Goal: Task Accomplishment & Management: Use online tool/utility

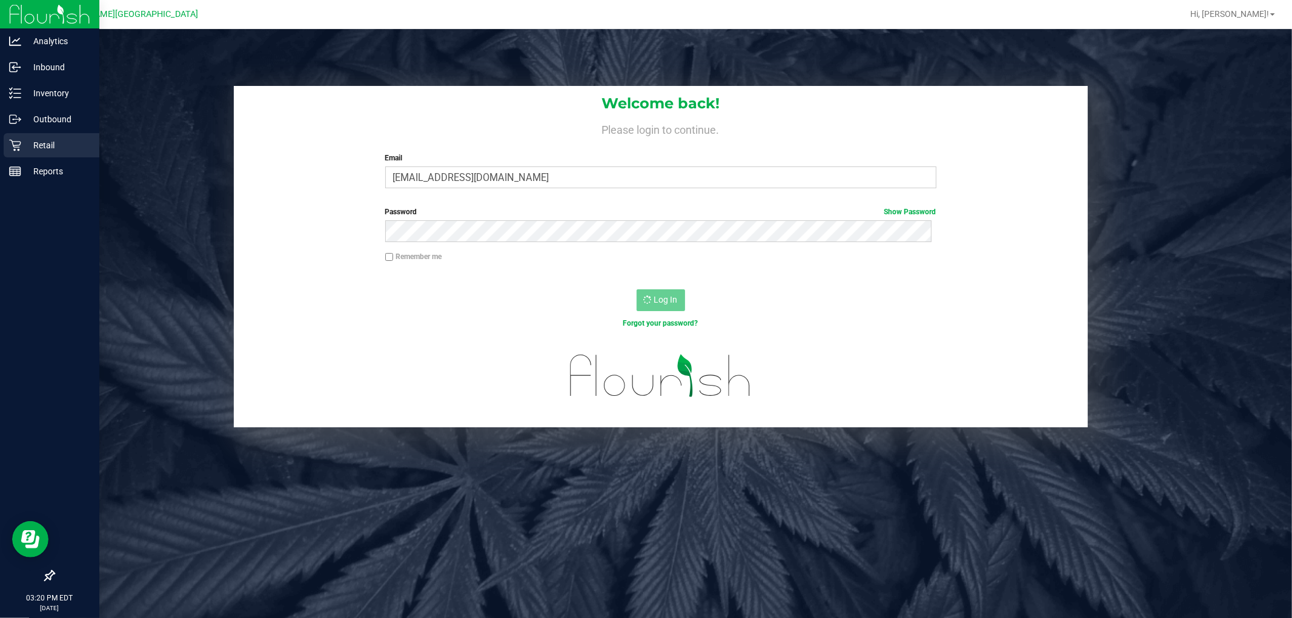
click at [35, 139] on p "Retail" at bounding box center [57, 145] width 73 height 15
click at [26, 145] on p "Retail" at bounding box center [57, 145] width 73 height 15
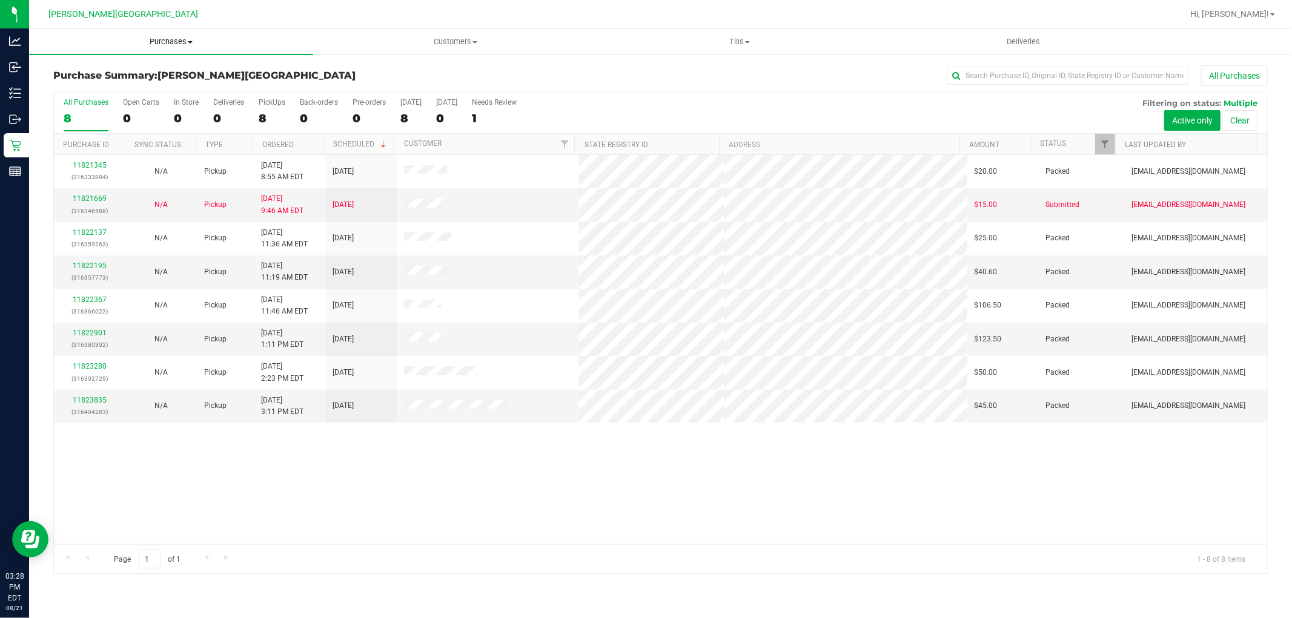
click at [173, 42] on span "Purchases" at bounding box center [171, 41] width 284 height 11
click at [91, 86] on span "Fulfillment" at bounding box center [66, 87] width 75 height 10
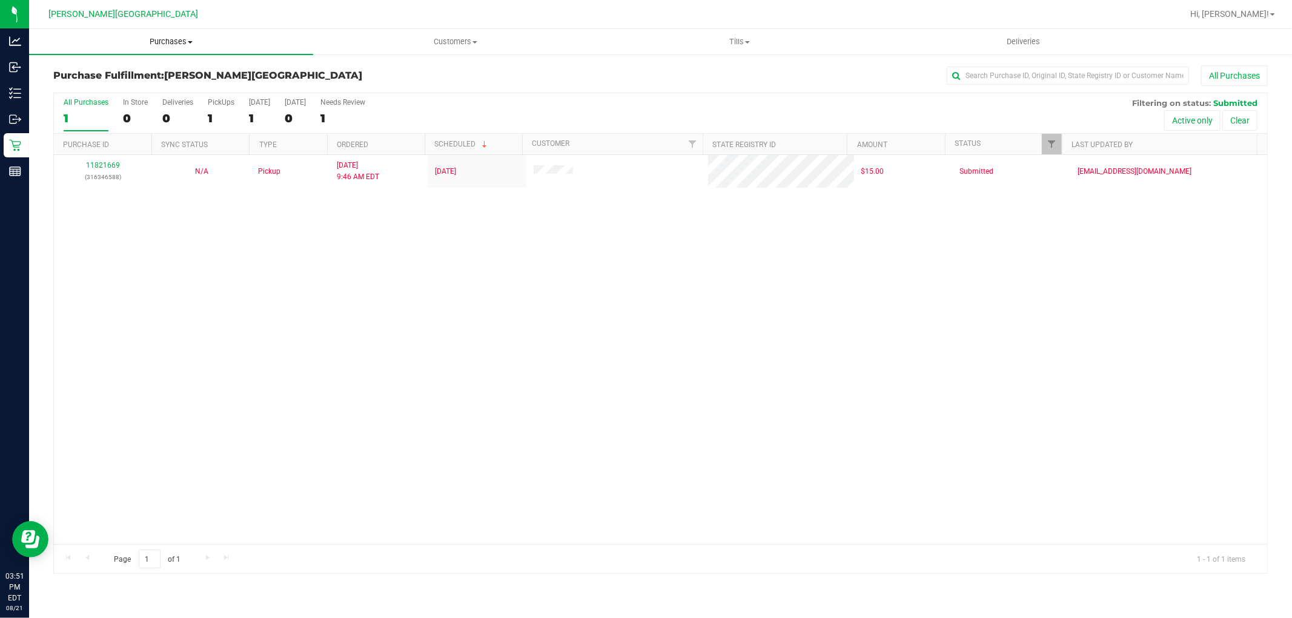
click at [157, 47] on span "Purchases" at bounding box center [171, 41] width 284 height 11
click at [96, 89] on span "Fulfillment" at bounding box center [66, 87] width 75 height 10
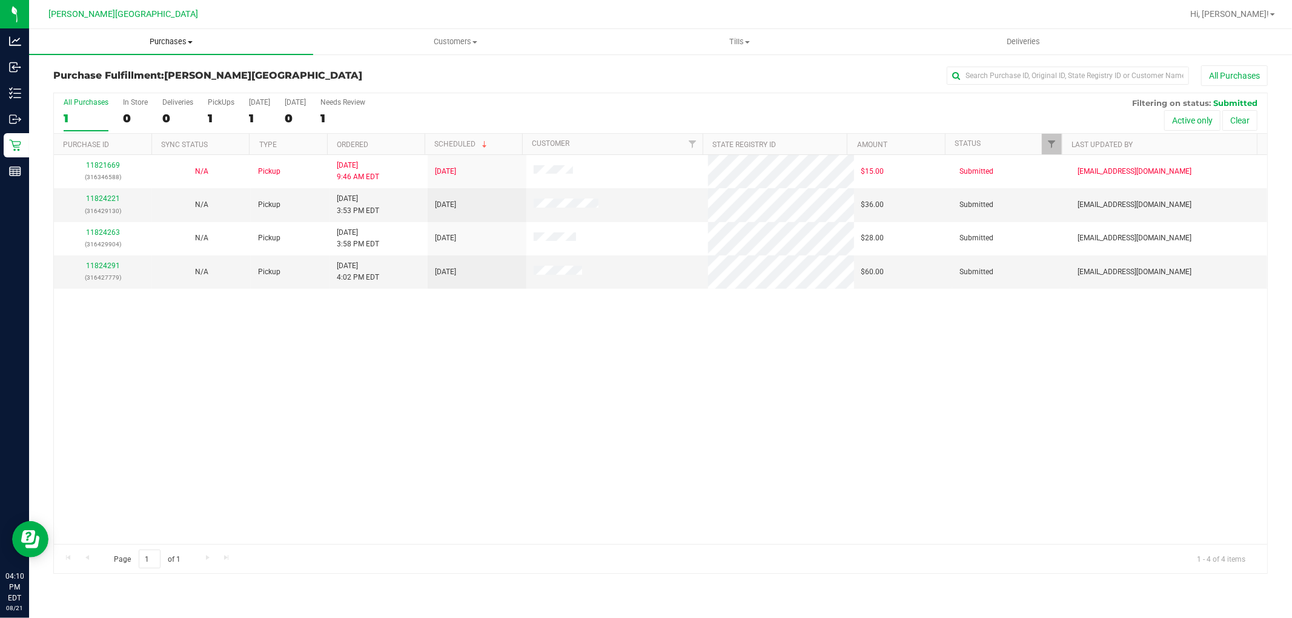
click at [174, 41] on span "Purchases" at bounding box center [171, 41] width 284 height 11
click at [104, 85] on li "Fulfillment" at bounding box center [171, 88] width 284 height 15
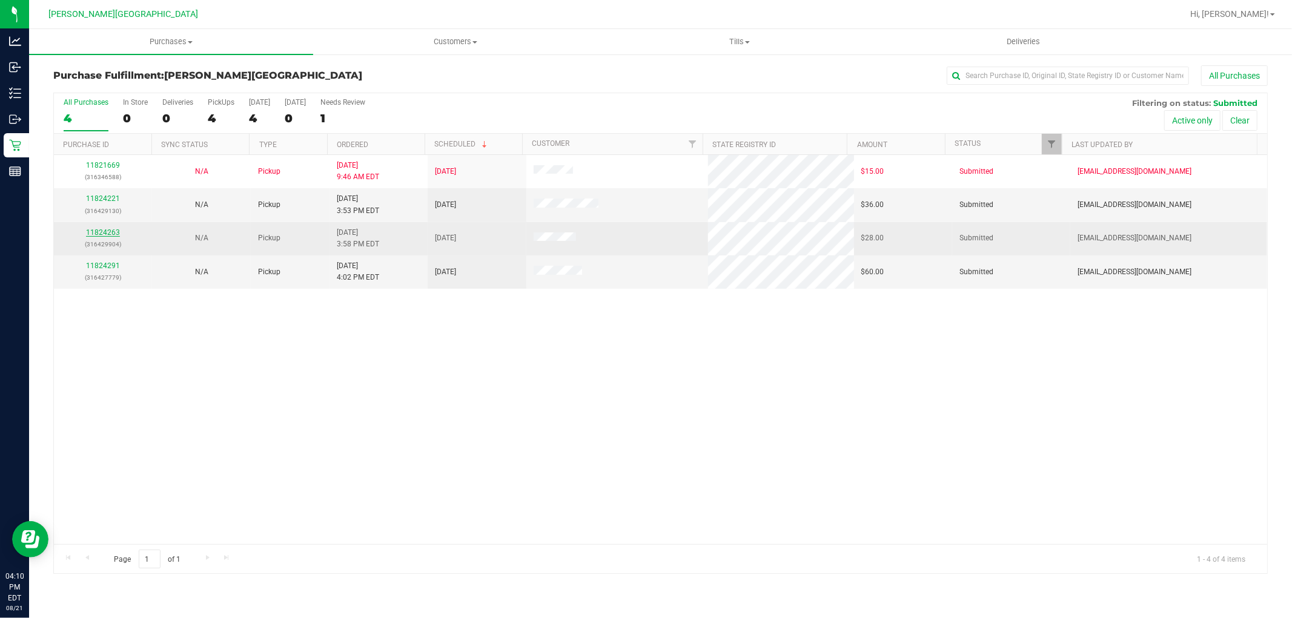
click at [115, 231] on link "11824263" at bounding box center [103, 232] width 34 height 8
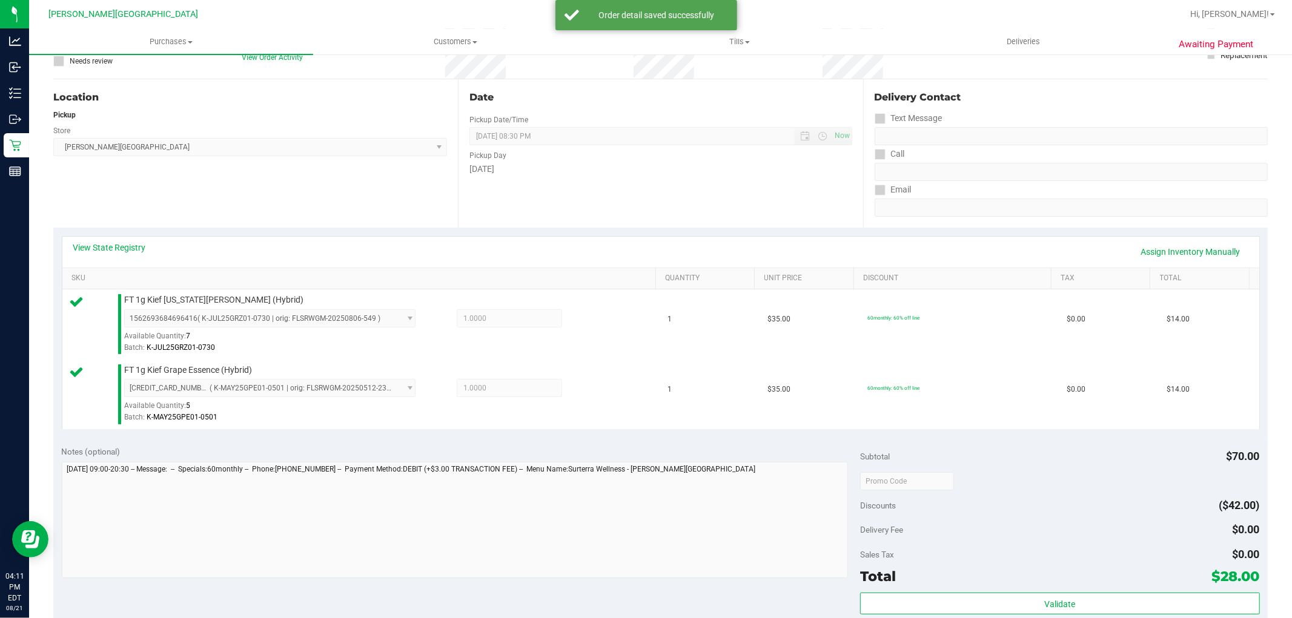
scroll to position [269, 0]
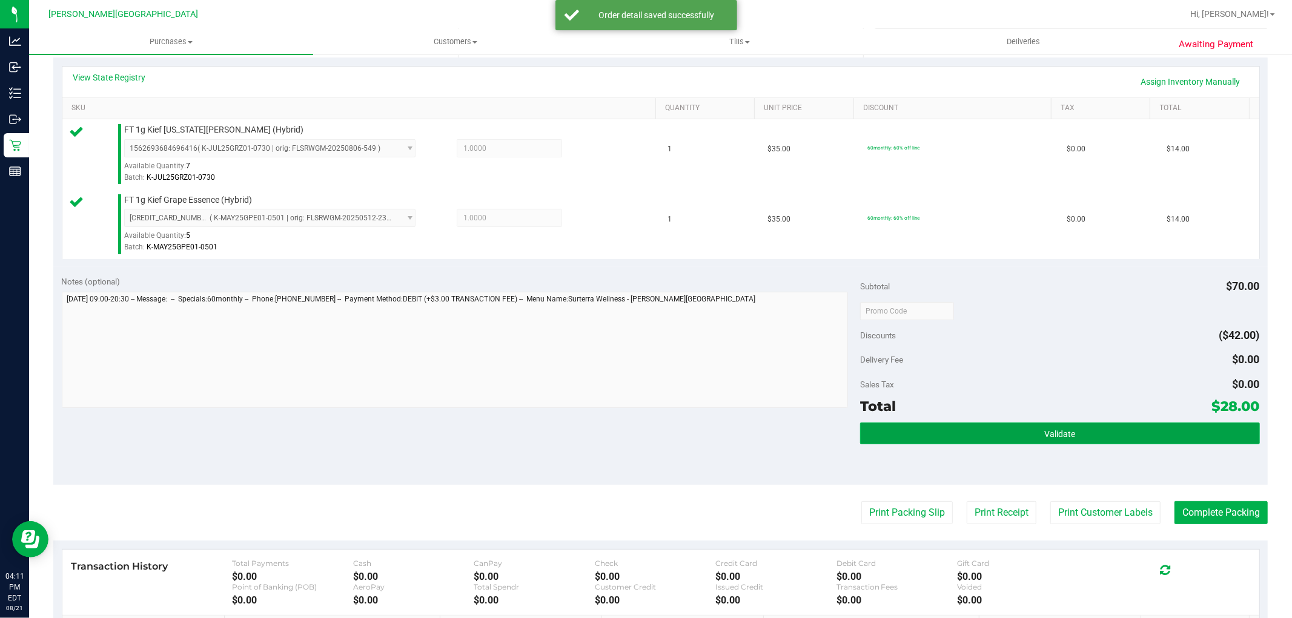
click at [895, 425] on button "Validate" at bounding box center [1059, 434] width 399 height 22
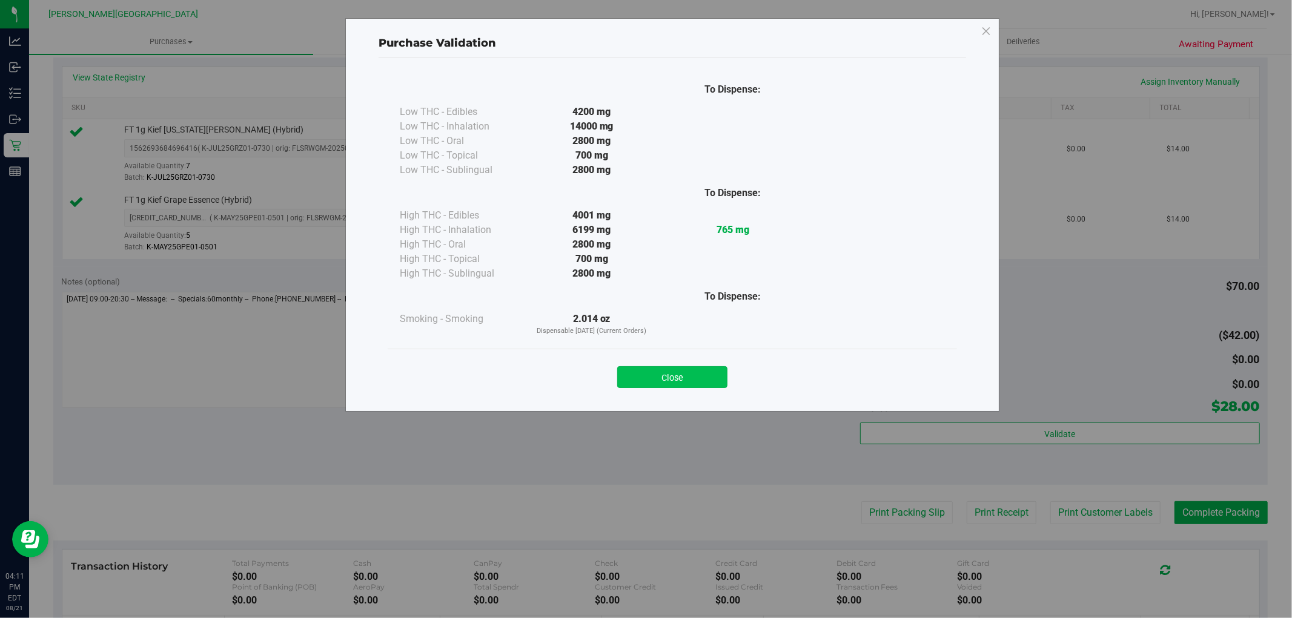
click at [636, 380] on button "Close" at bounding box center [672, 377] width 110 height 22
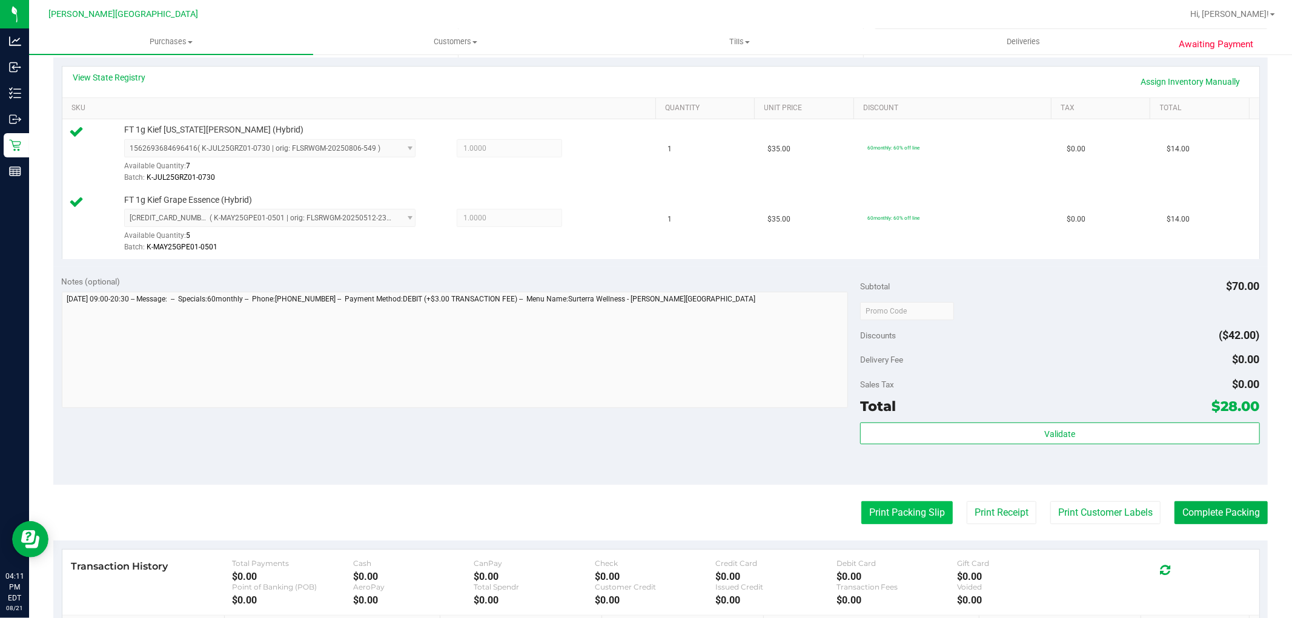
click at [872, 511] on button "Print Packing Slip" at bounding box center [906, 512] width 91 height 23
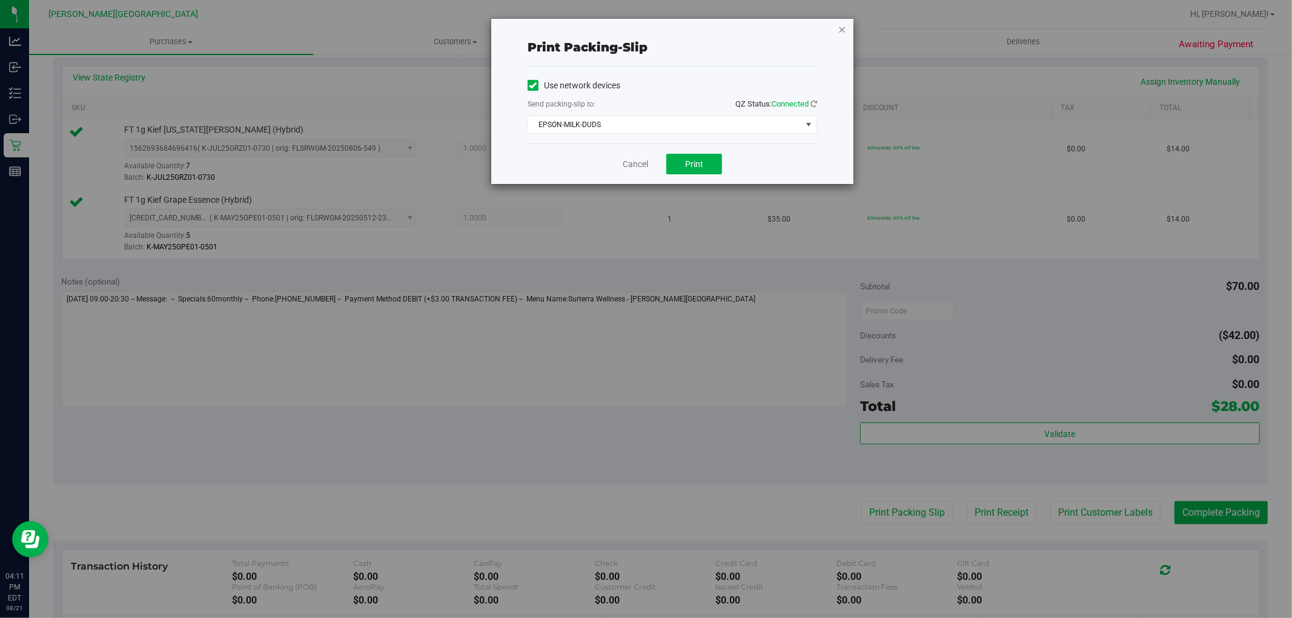
click at [840, 31] on icon "button" at bounding box center [842, 29] width 8 height 15
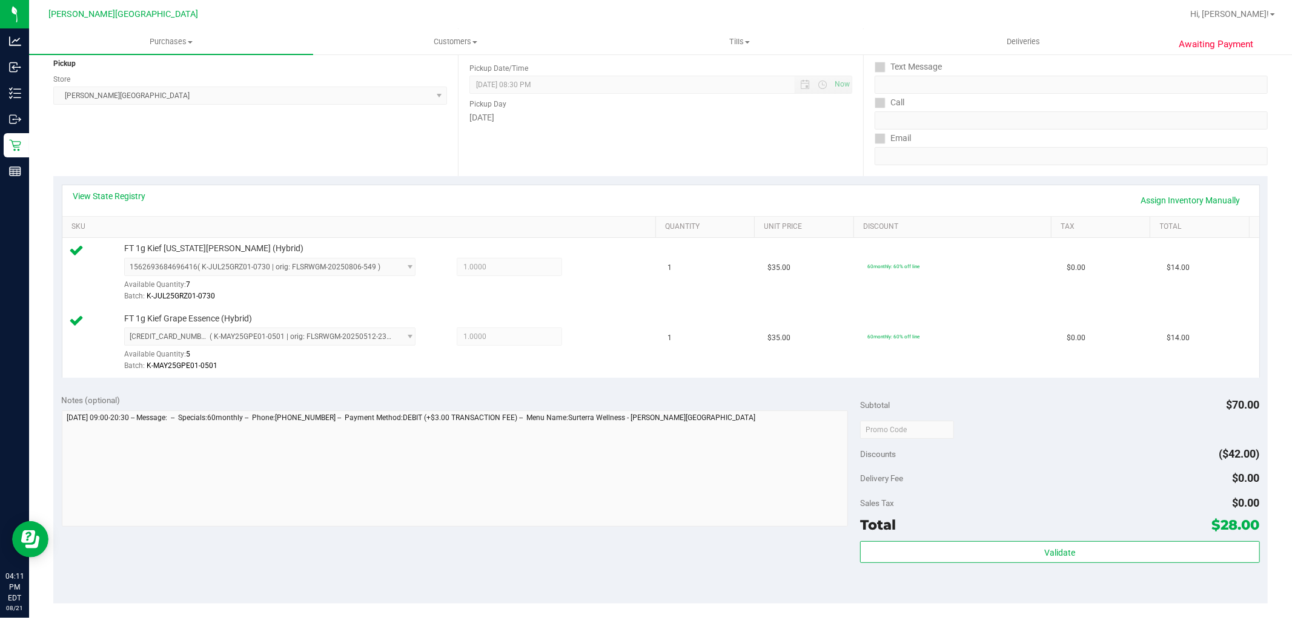
scroll to position [336, 0]
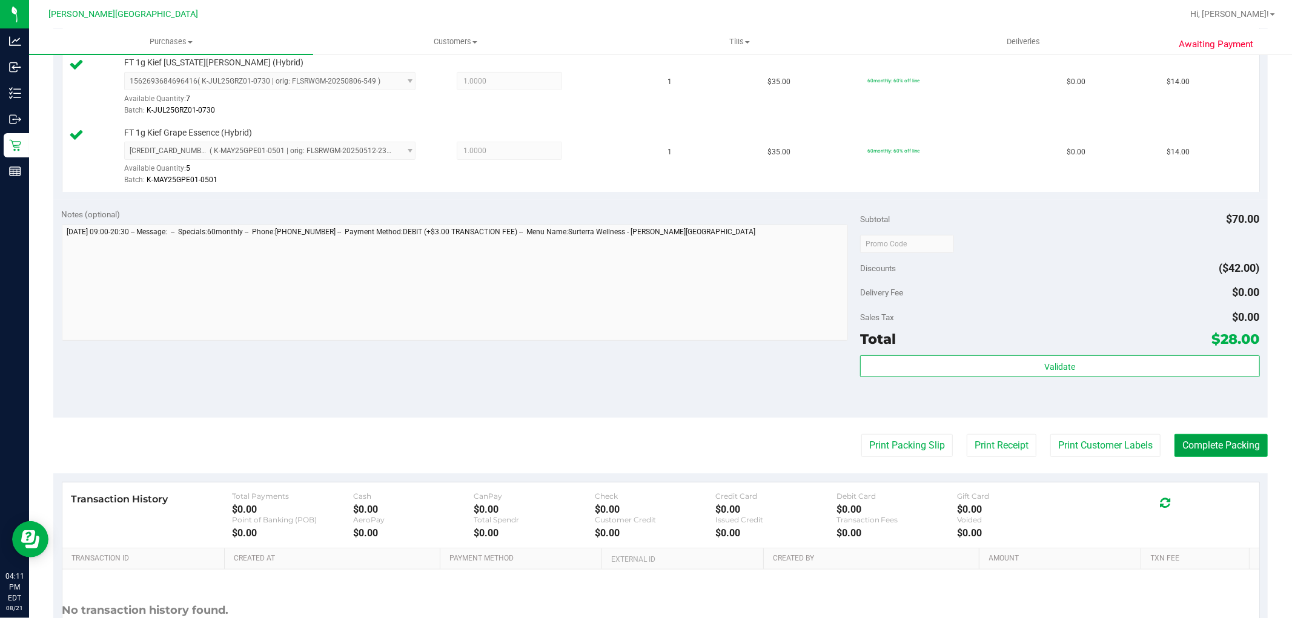
click at [1182, 453] on button "Complete Packing" at bounding box center [1220, 445] width 93 height 23
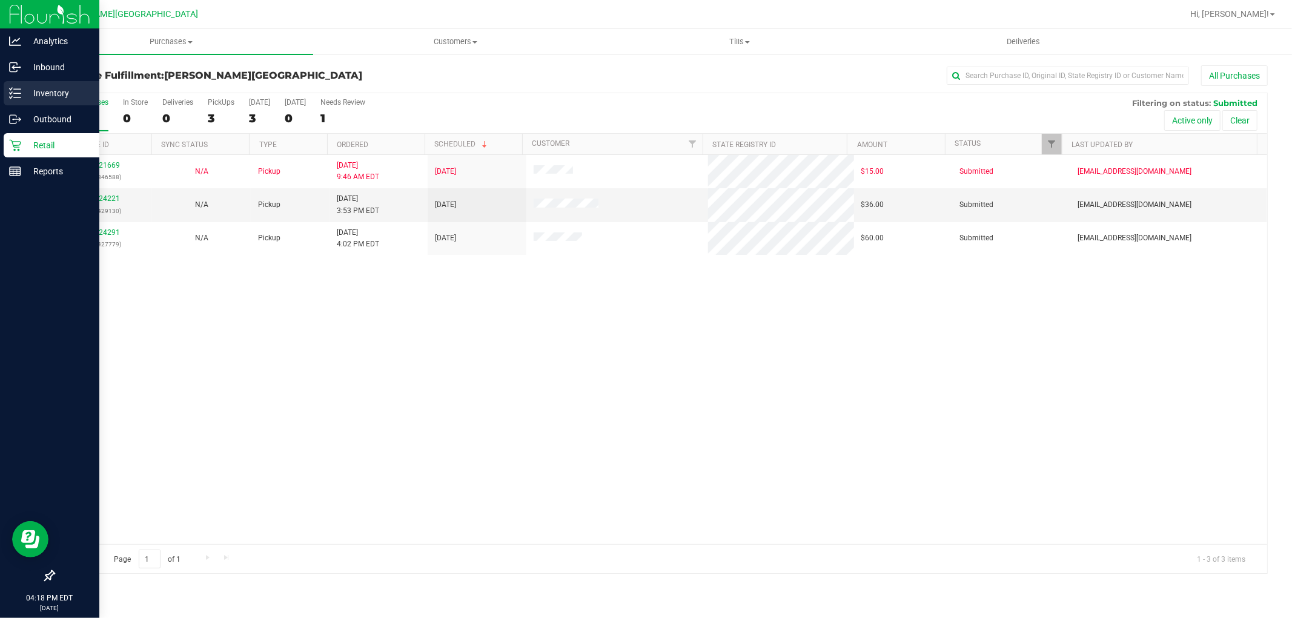
click at [44, 88] on p "Inventory" at bounding box center [57, 93] width 73 height 15
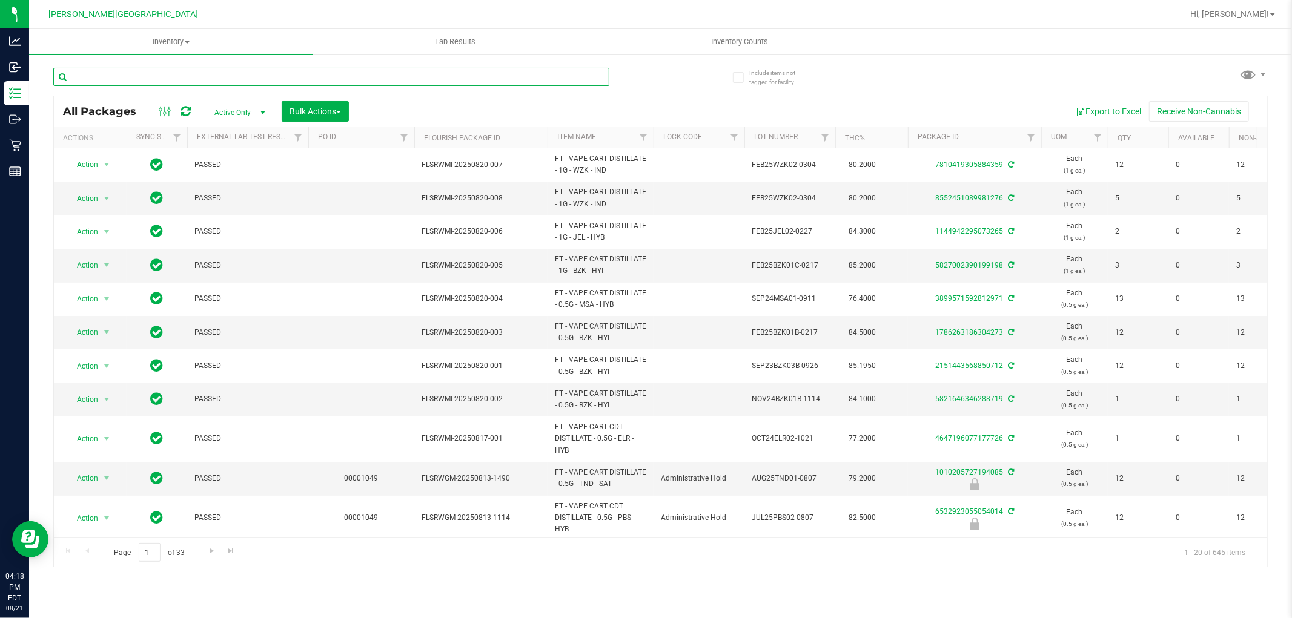
click at [151, 82] on input "text" at bounding box center [331, 77] width 556 height 18
type input "hbg"
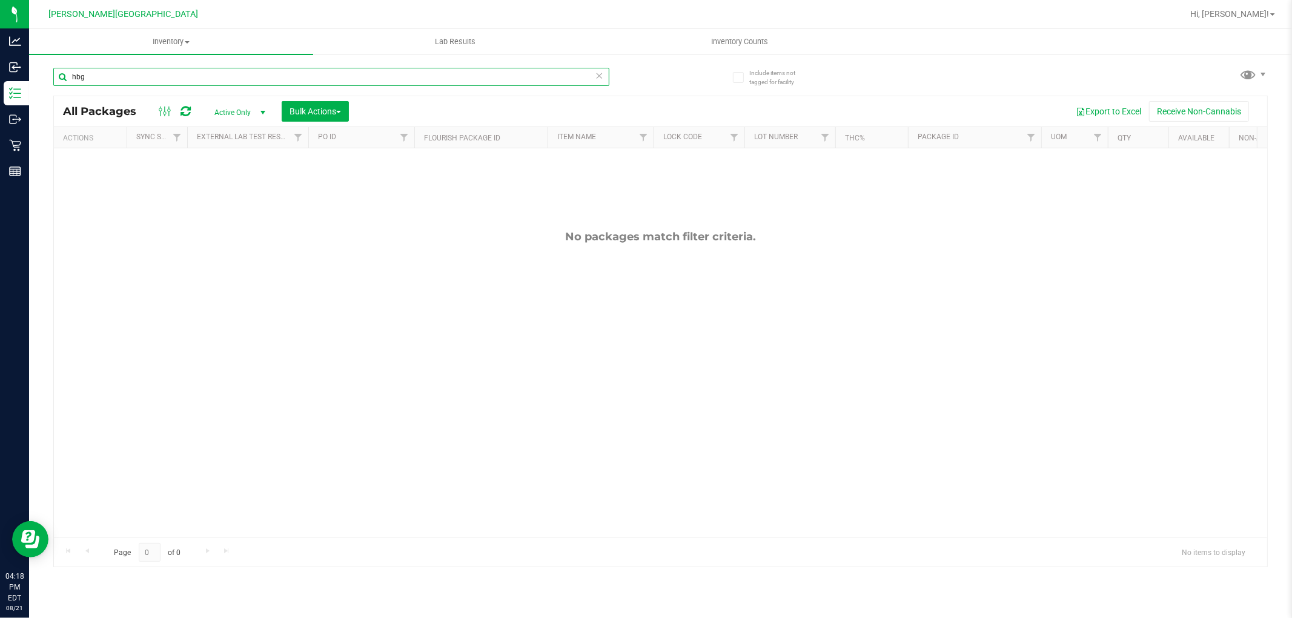
drag, startPoint x: 98, startPoint y: 80, endPoint x: 30, endPoint y: 62, distance: 69.5
click at [30, 62] on div "Include items not tagged for facility hbg All Packages Active Only Active Only …" at bounding box center [660, 237] width 1263 height 369
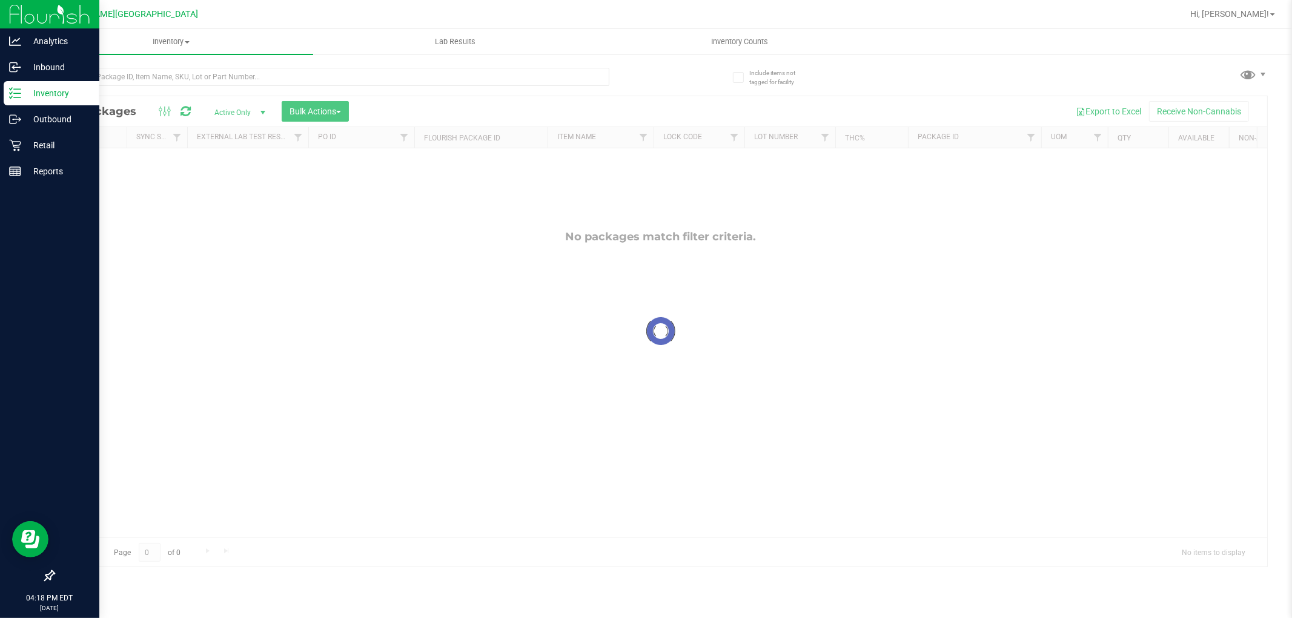
click at [53, 94] on p "Inventory" at bounding box center [57, 93] width 73 height 15
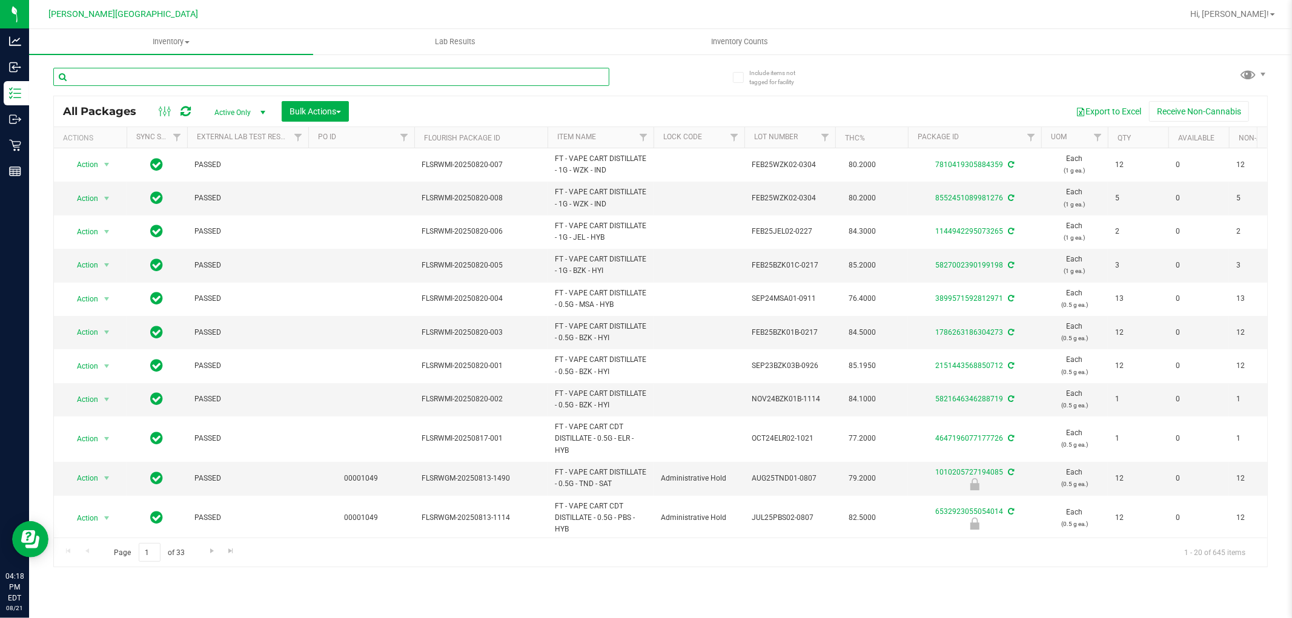
click at [117, 82] on input "text" at bounding box center [331, 77] width 556 height 18
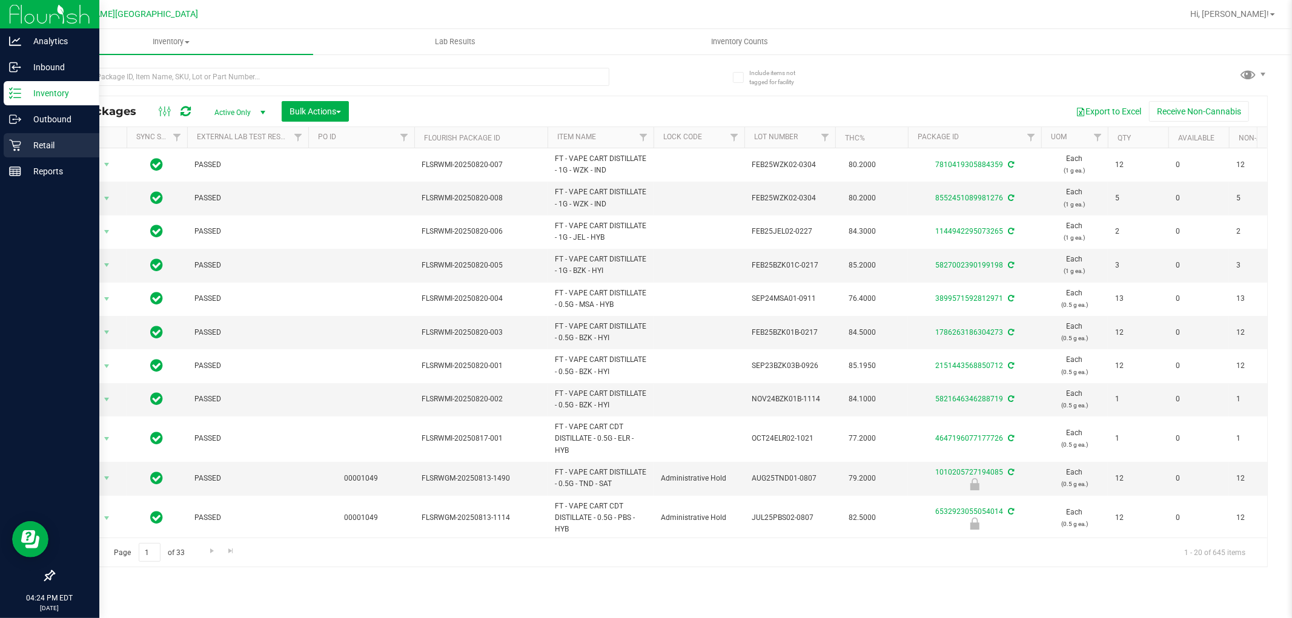
click at [19, 148] on icon at bounding box center [15, 145] width 12 height 12
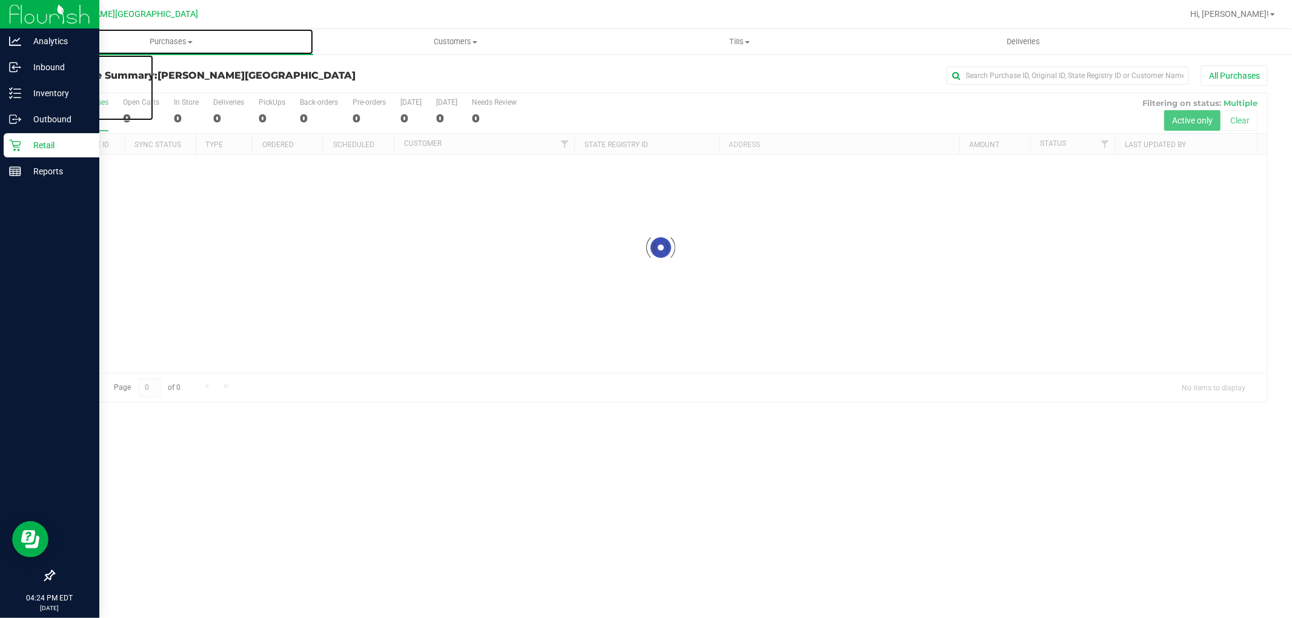
click at [167, 39] on span "Purchases" at bounding box center [171, 41] width 284 height 11
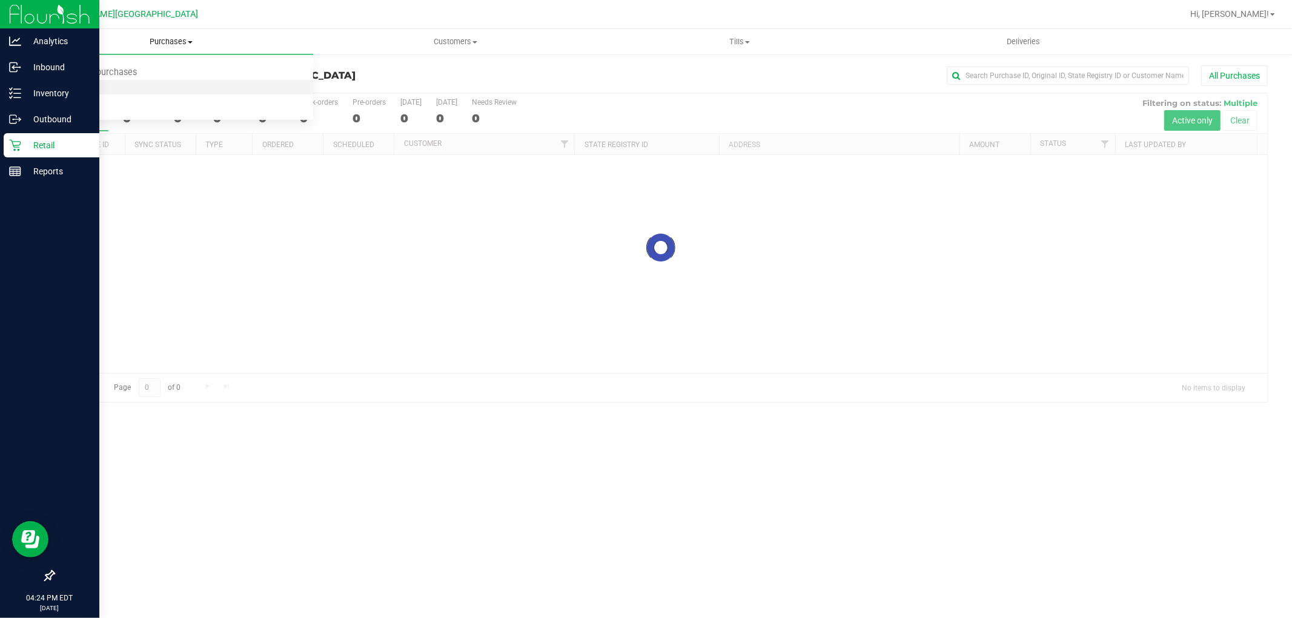
click at [128, 85] on li "Fulfillment" at bounding box center [171, 88] width 284 height 15
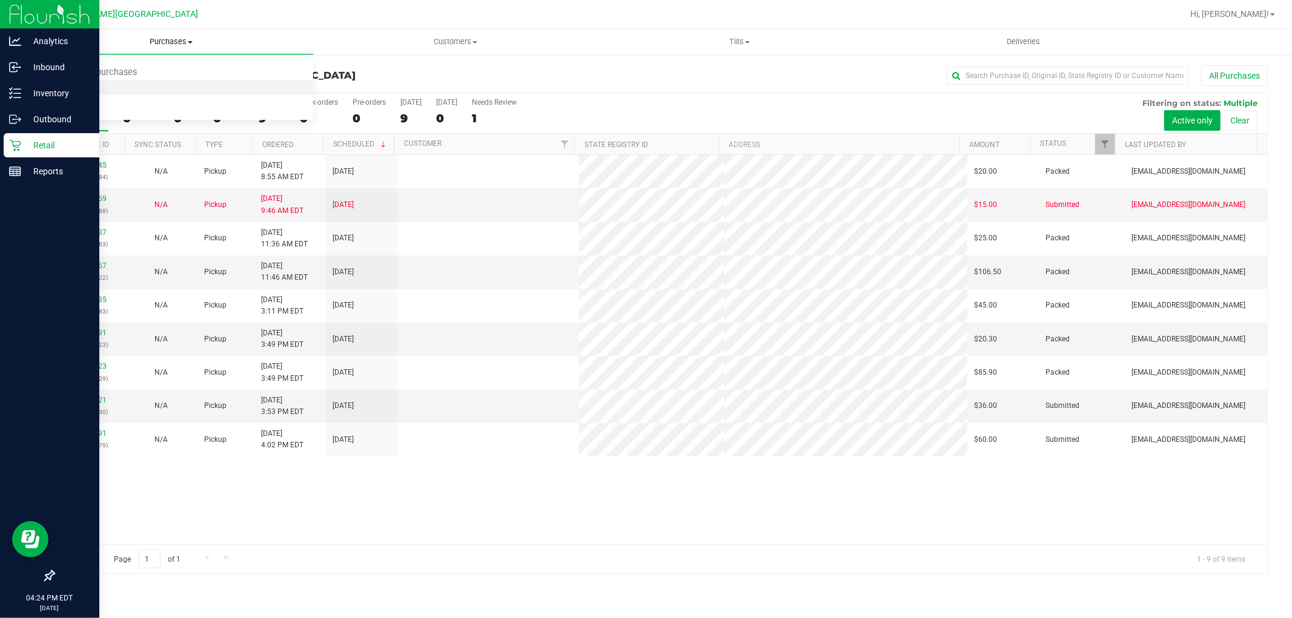
click at [74, 86] on span "Fulfillment" at bounding box center [66, 87] width 75 height 10
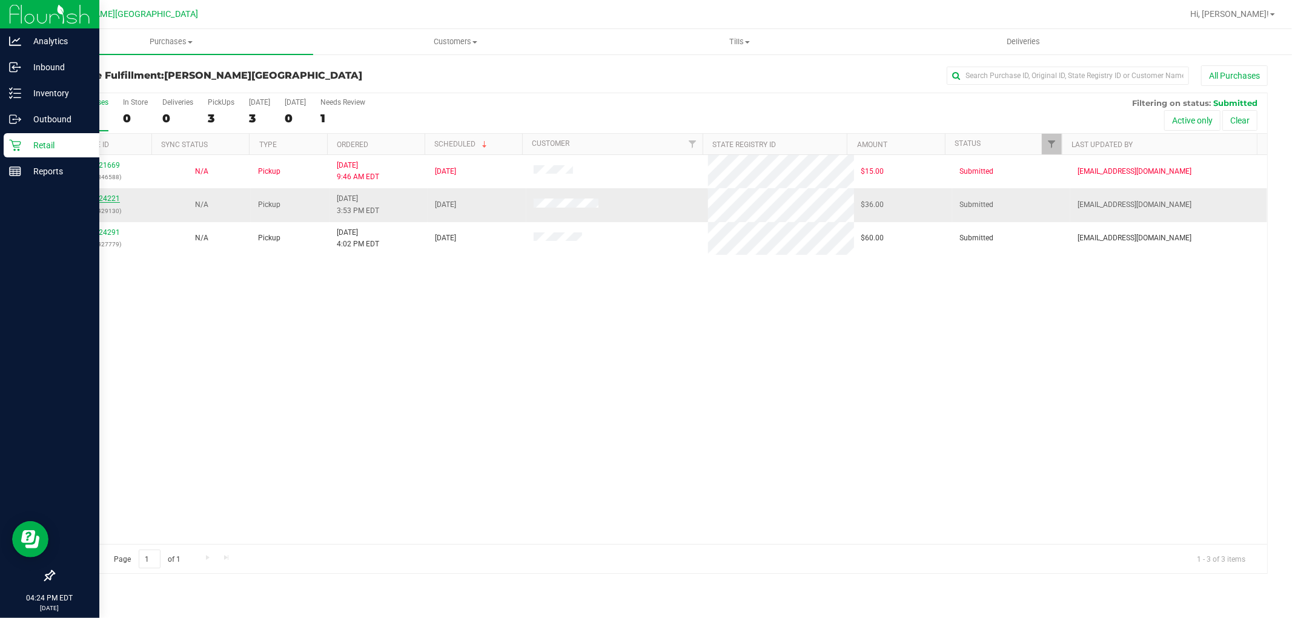
click at [116, 196] on link "11824221" at bounding box center [103, 198] width 34 height 8
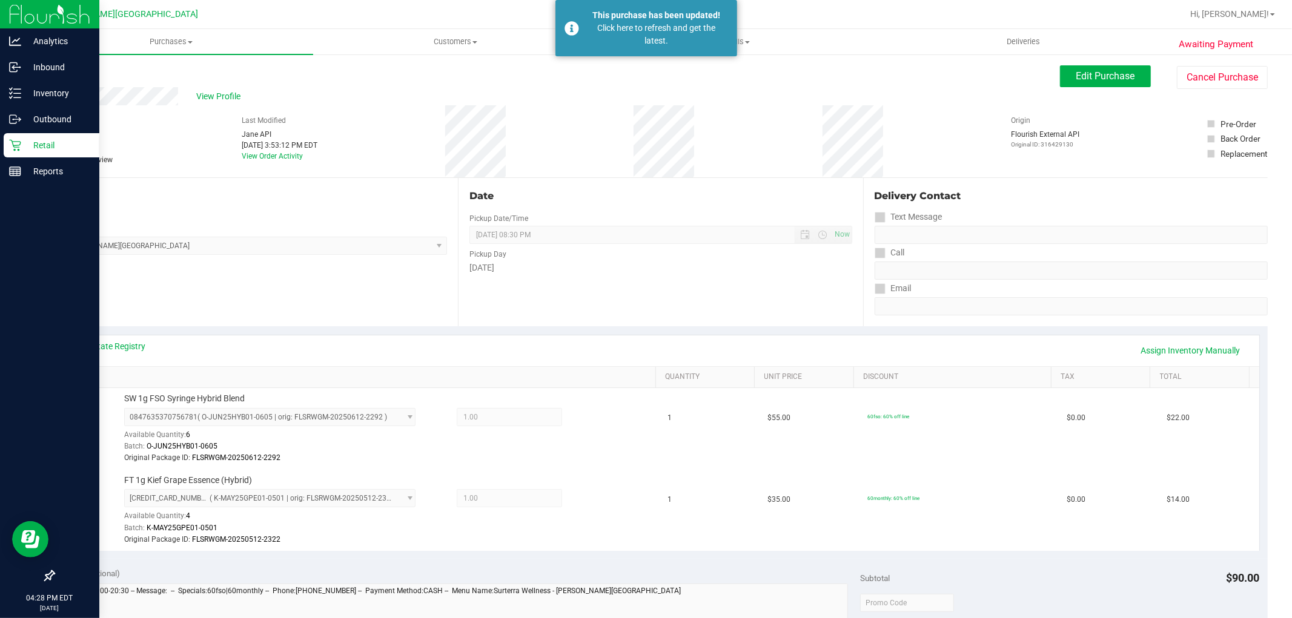
click at [23, 142] on p "Retail" at bounding box center [57, 145] width 73 height 15
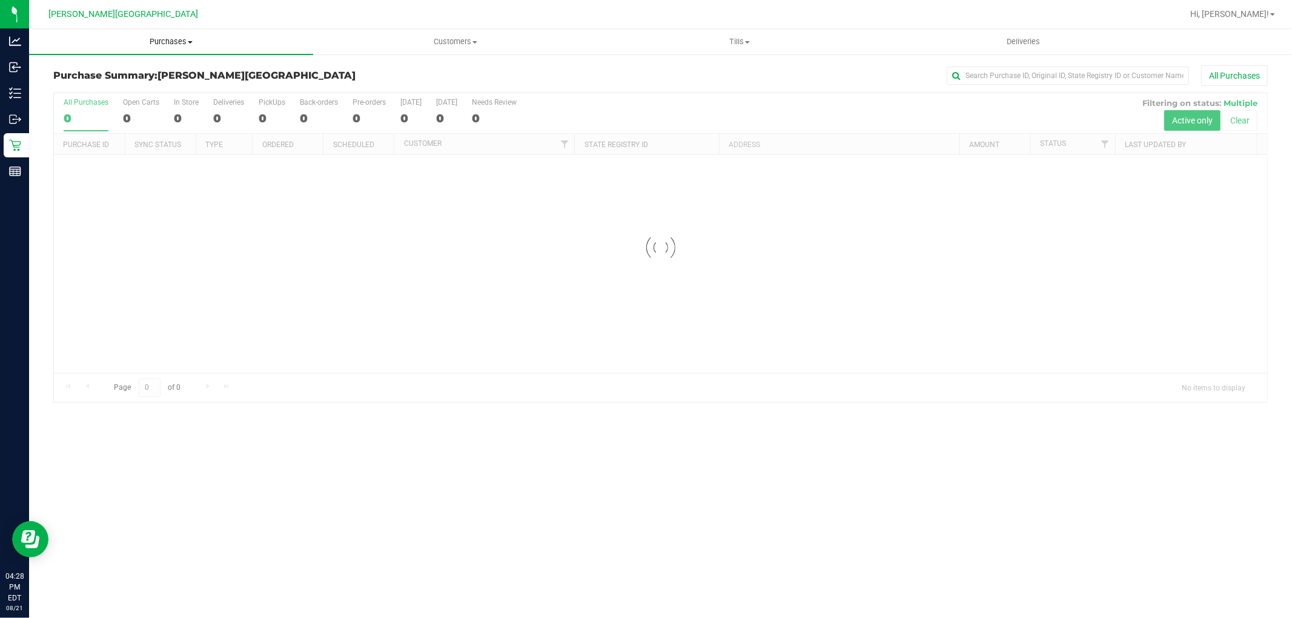
drag, startPoint x: 170, startPoint y: 40, endPoint x: 154, endPoint y: 55, distance: 21.8
click at [170, 41] on span "Purchases" at bounding box center [171, 41] width 284 height 11
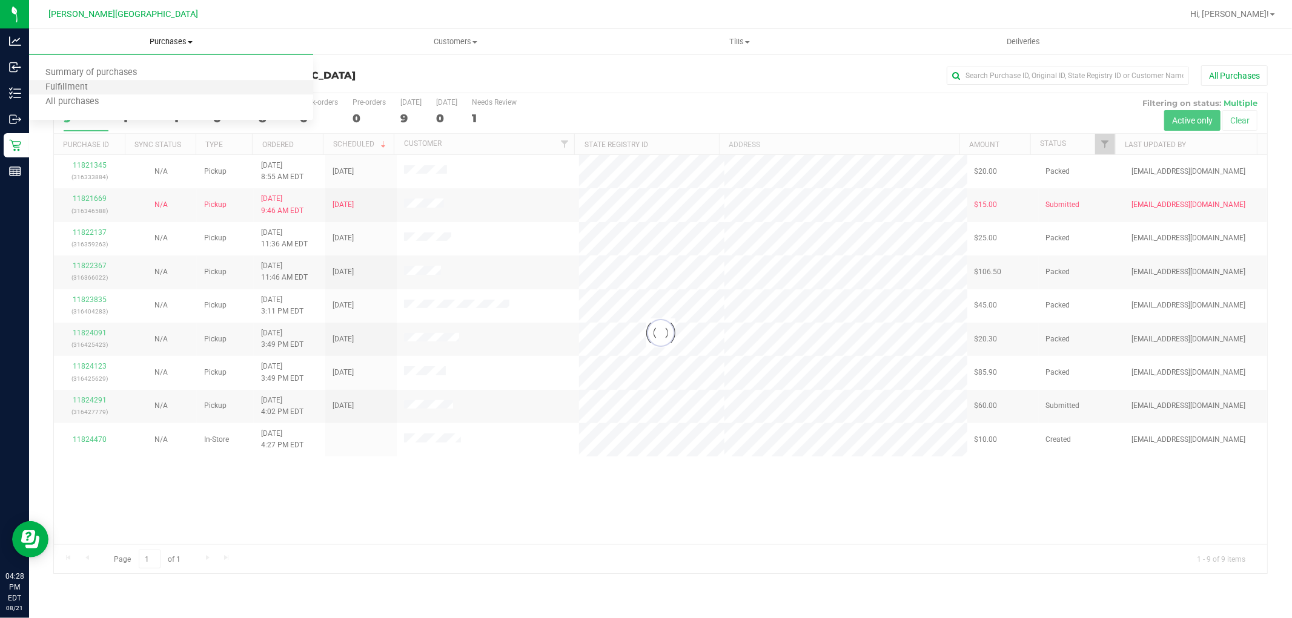
click at [122, 88] on li "Fulfillment" at bounding box center [171, 88] width 284 height 15
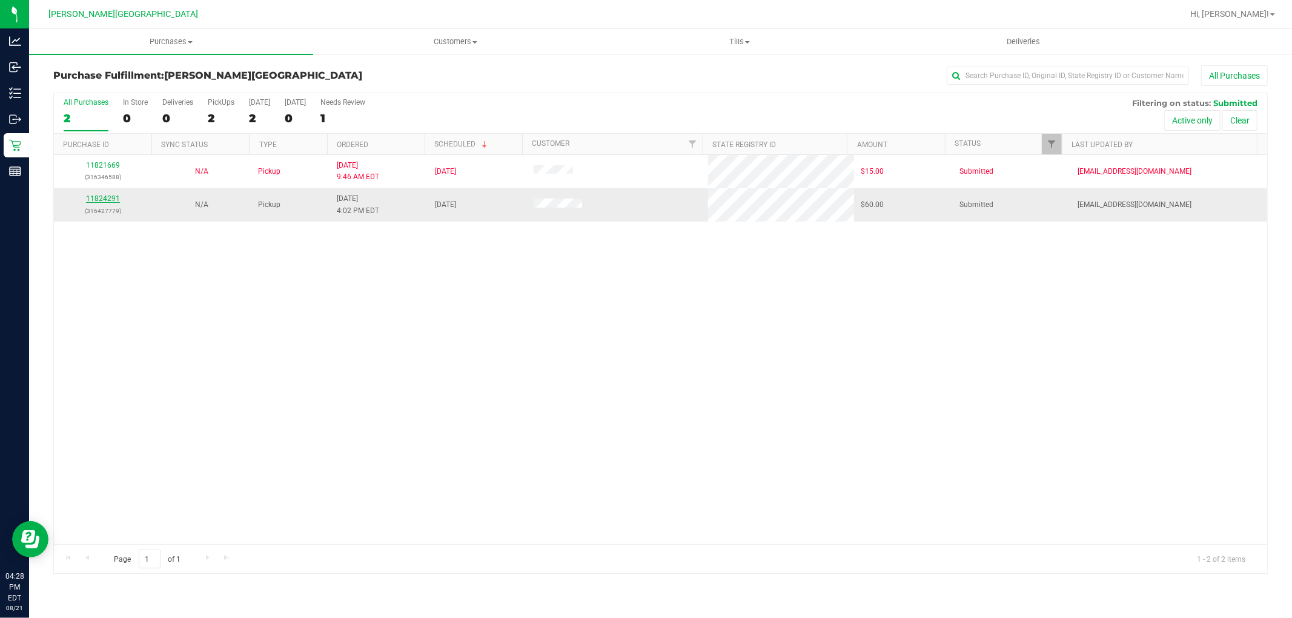
click at [103, 197] on link "11824291" at bounding box center [103, 198] width 34 height 8
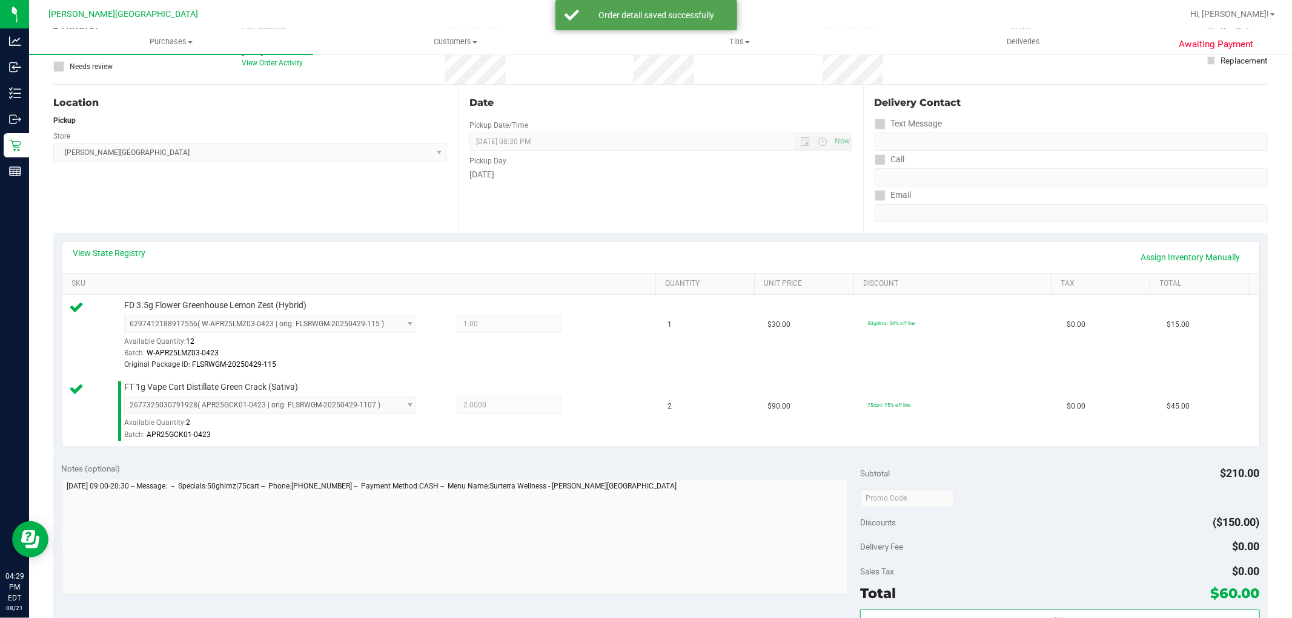
scroll to position [202, 0]
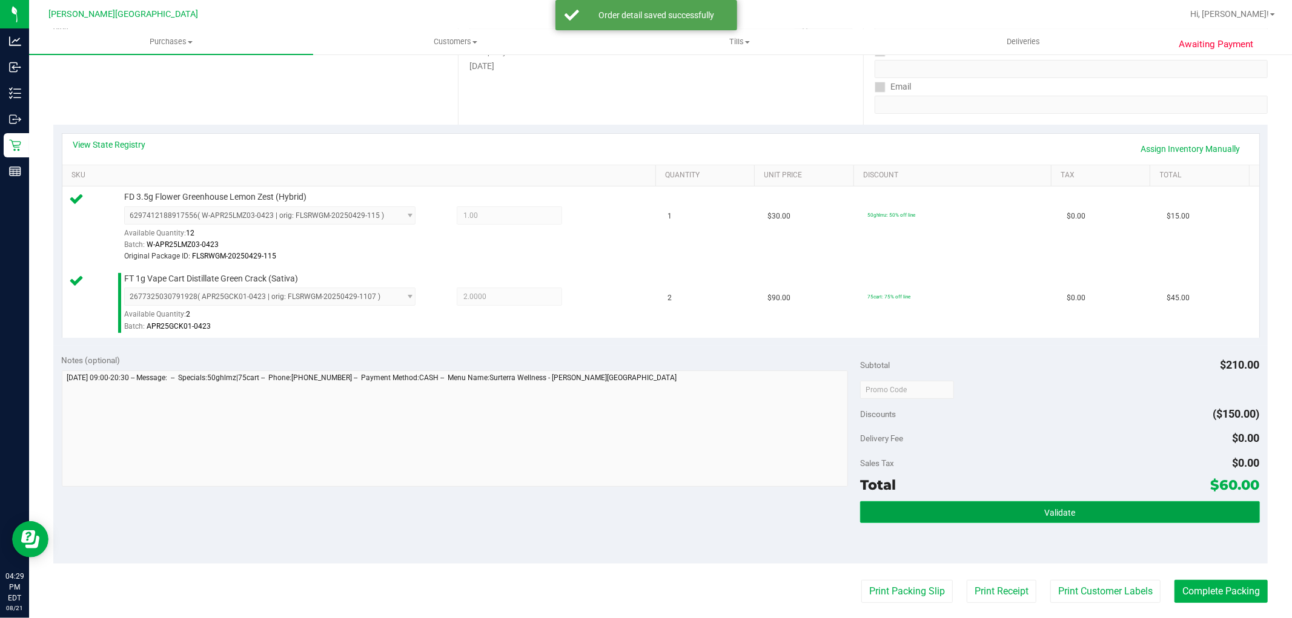
click at [1091, 521] on button "Validate" at bounding box center [1059, 512] width 399 height 22
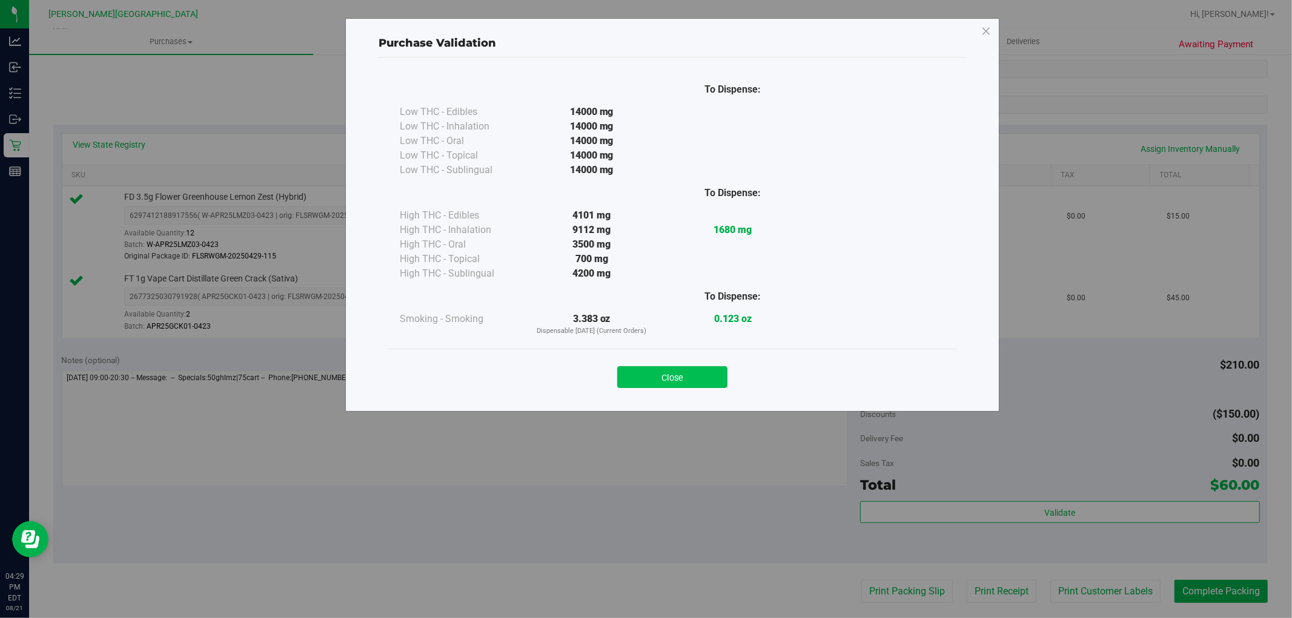
click at [705, 377] on button "Close" at bounding box center [672, 377] width 110 height 22
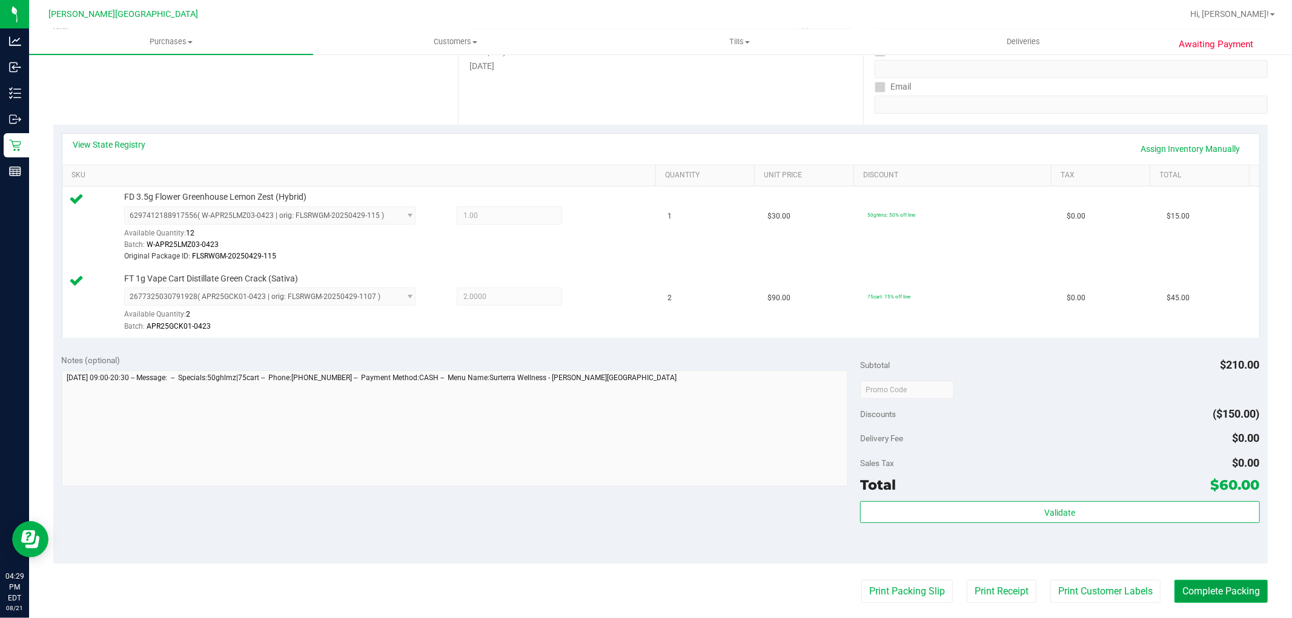
drag, startPoint x: 1200, startPoint y: 592, endPoint x: 1173, endPoint y: 589, distance: 26.8
click at [1200, 592] on button "Complete Packing" at bounding box center [1220, 591] width 93 height 23
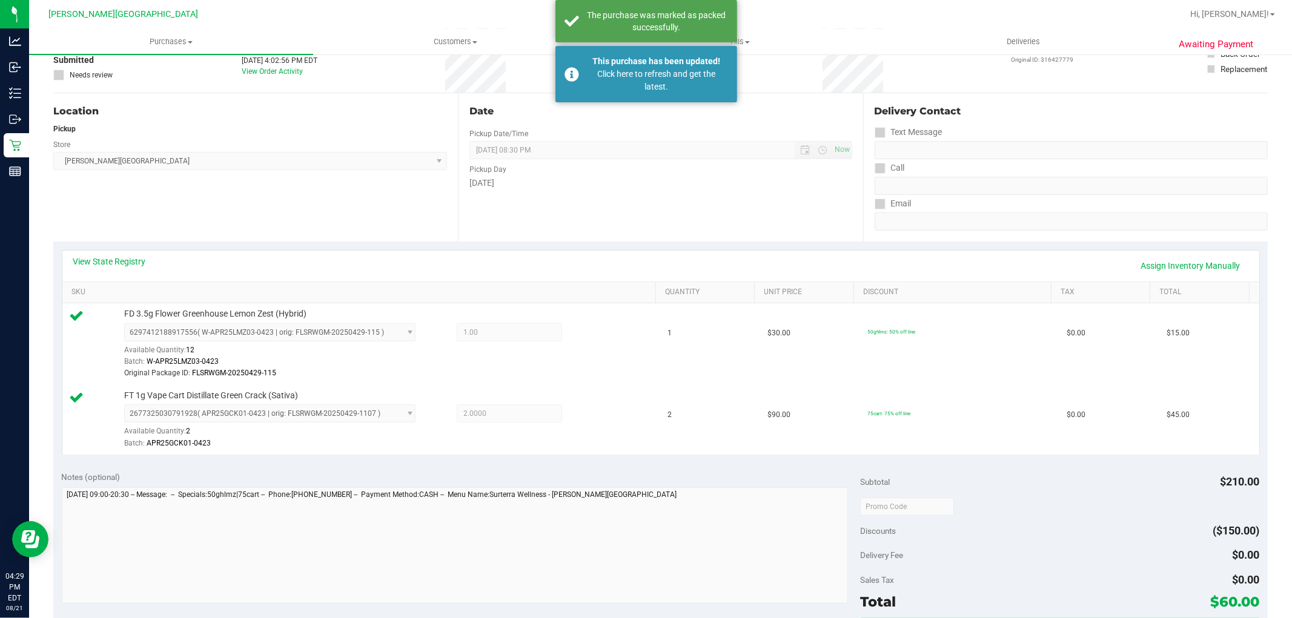
scroll to position [0, 0]
